Goal: Task Accomplishment & Management: Manage account settings

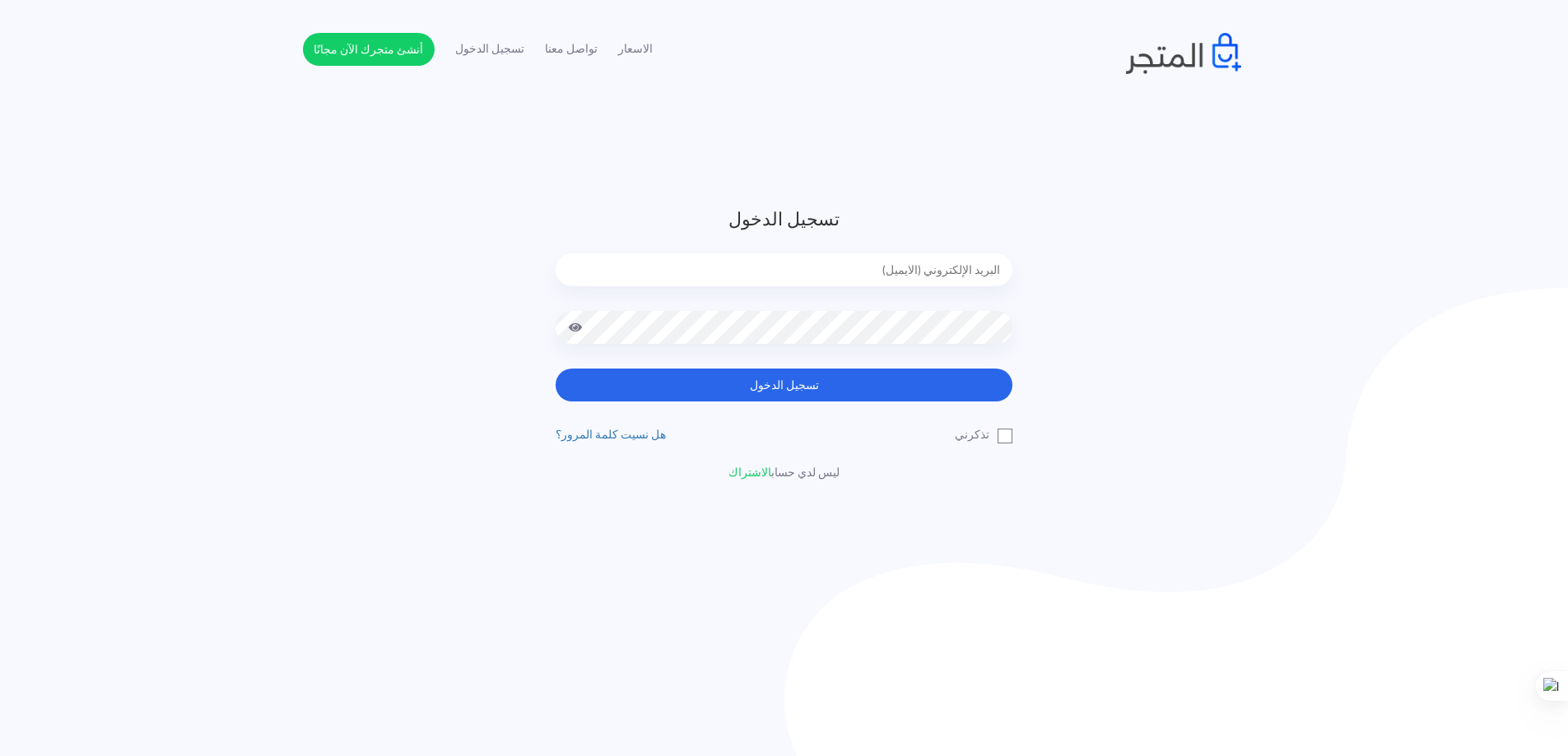
type input "[EMAIL_ADDRESS][DOMAIN_NAME]"
click at [860, 394] on button "تسجيل الدخول" at bounding box center [784, 385] width 457 height 33
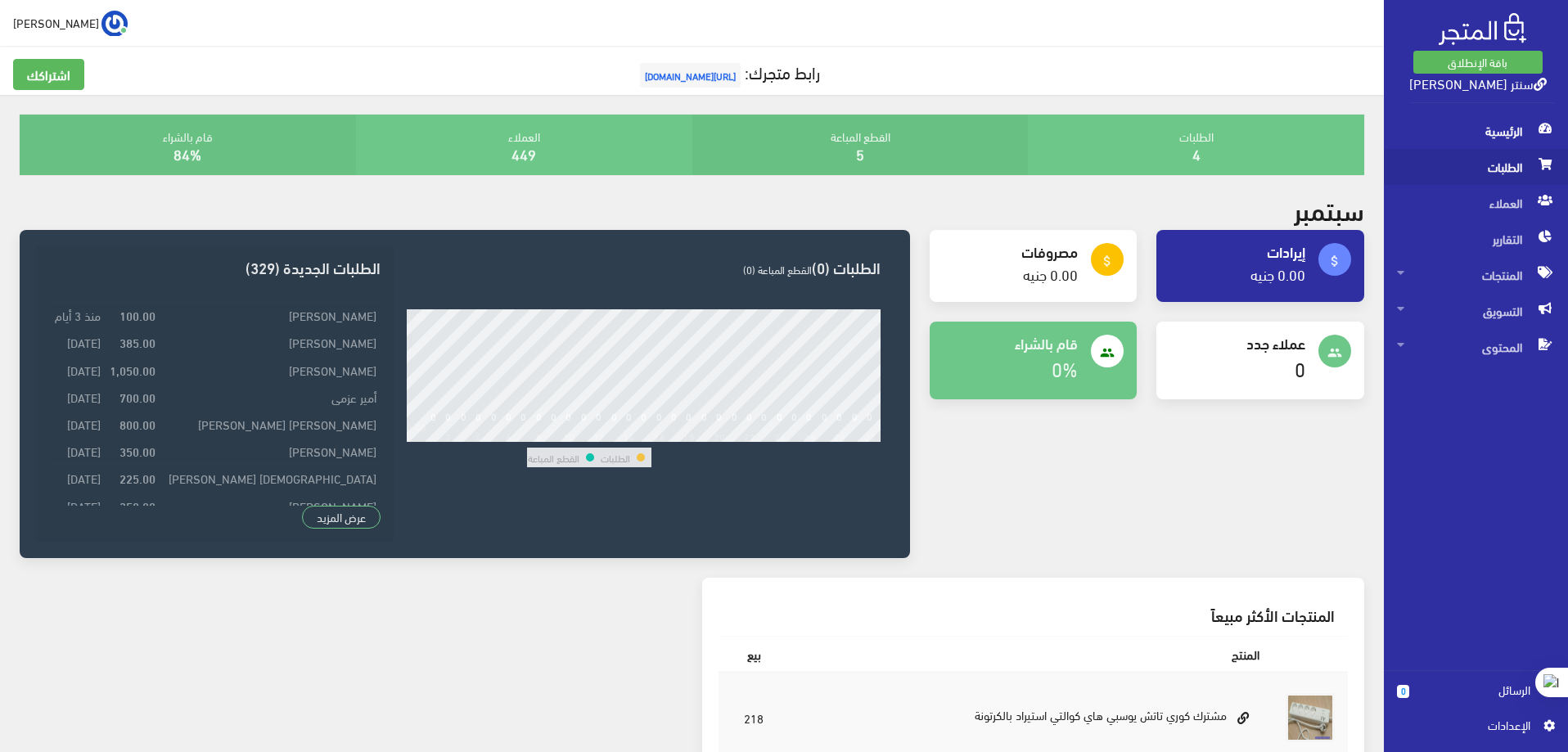
click at [1488, 177] on span "الطلبات" at bounding box center [1476, 166] width 158 height 36
